Goal: Transaction & Acquisition: Obtain resource

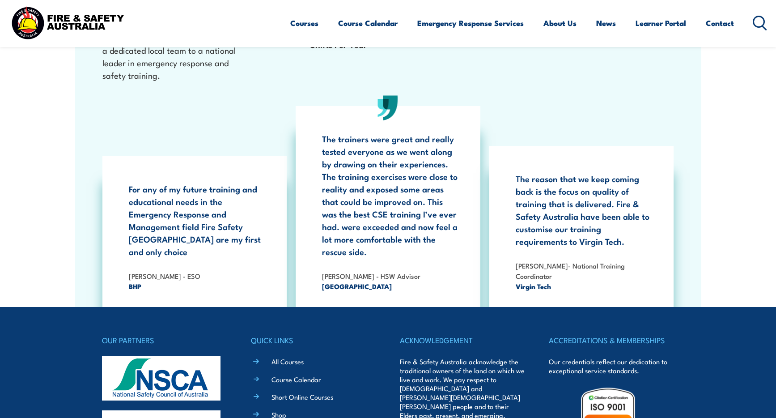
scroll to position [1653, 0]
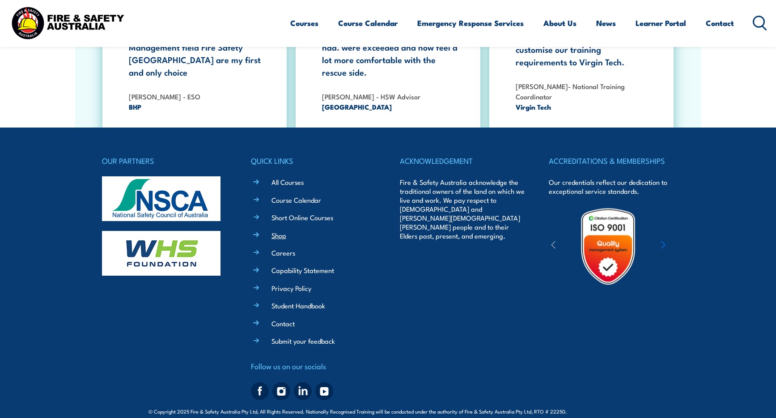
click at [282, 230] on link "Shop" at bounding box center [278, 234] width 15 height 9
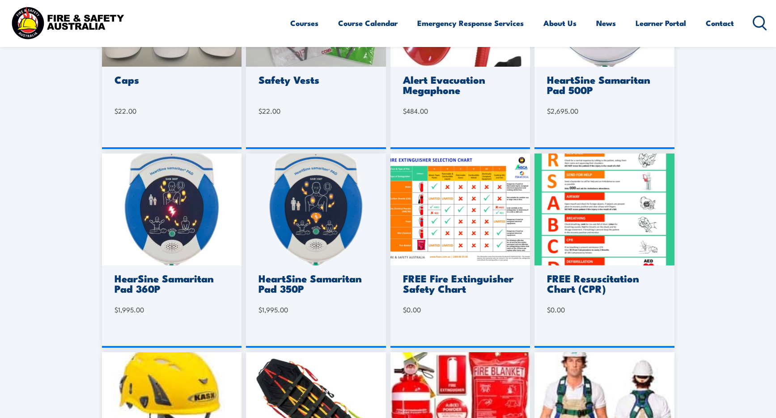
scroll to position [358, 0]
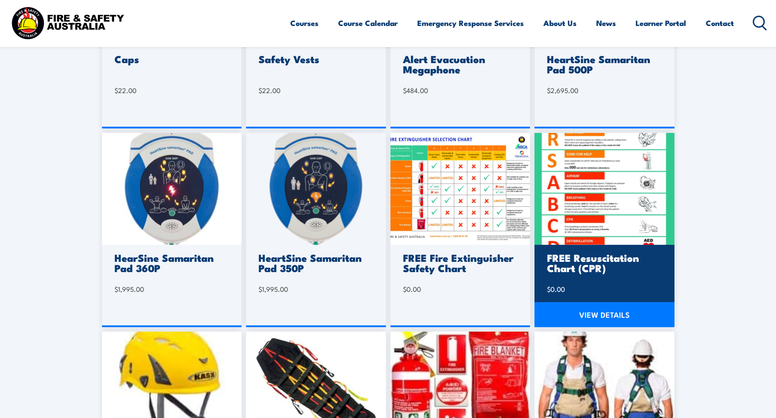
click at [605, 230] on img at bounding box center [604, 189] width 140 height 112
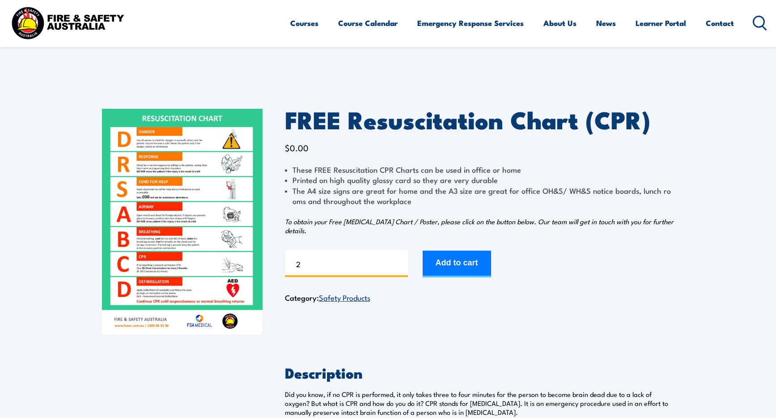
type input "2"
click at [399, 260] on input "2" at bounding box center [346, 263] width 123 height 27
click at [203, 210] on img at bounding box center [182, 222] width 161 height 226
click at [399, 261] on input "2" at bounding box center [346, 263] width 123 height 27
type input "1"
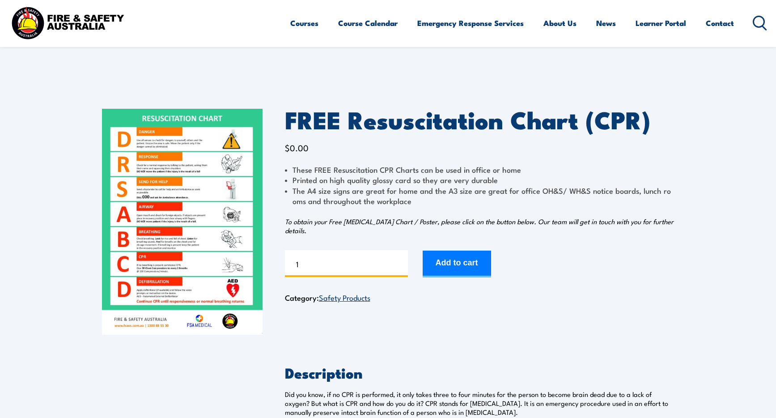
click at [400, 267] on input "1" at bounding box center [346, 263] width 123 height 27
